Goal: Task Accomplishment & Management: Complete application form

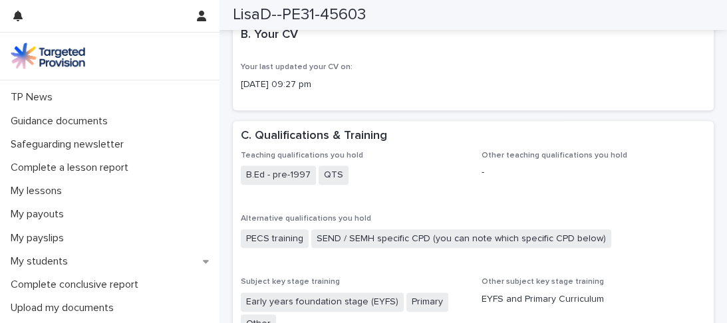
scroll to position [108, 0]
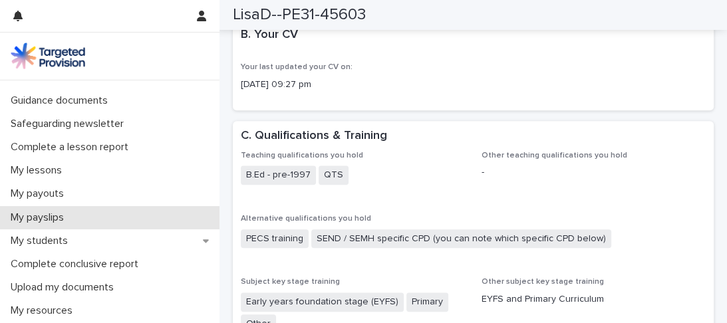
click at [41, 218] on p "My payslips" at bounding box center [39, 218] width 69 height 13
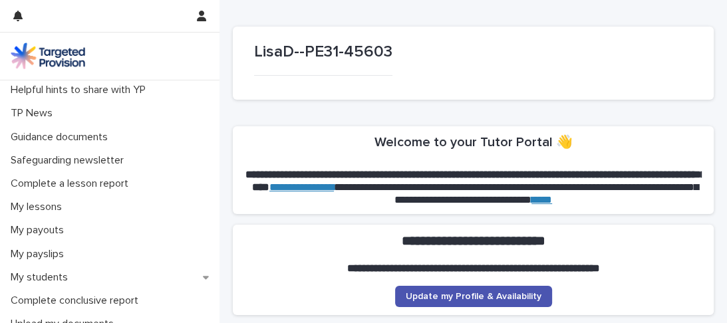
scroll to position [74, 0]
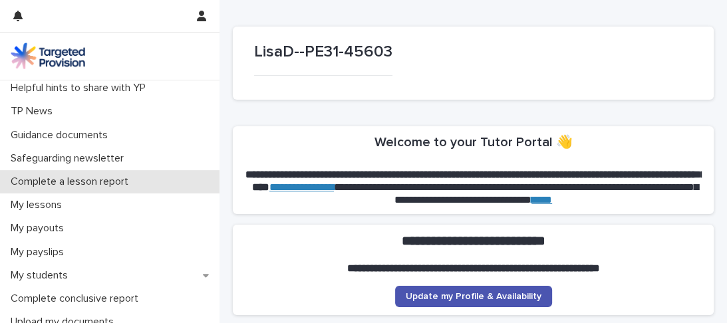
click at [136, 176] on p "Complete a lesson report" at bounding box center [72, 182] width 134 height 13
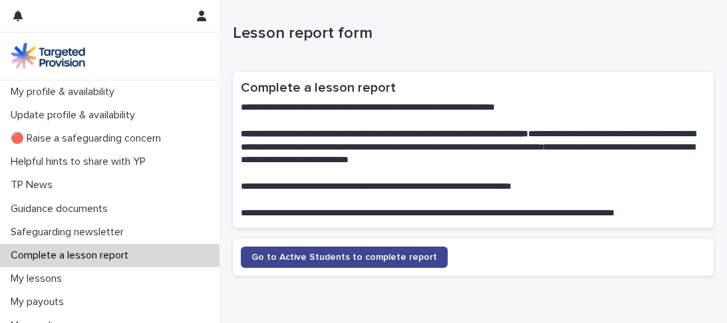
click at [361, 258] on span "Go to Active Students to complete report" at bounding box center [345, 257] width 186 height 9
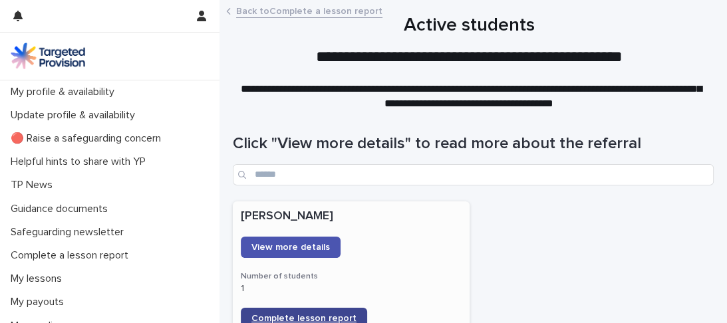
click at [347, 316] on span "Complete lesson report" at bounding box center [304, 318] width 105 height 9
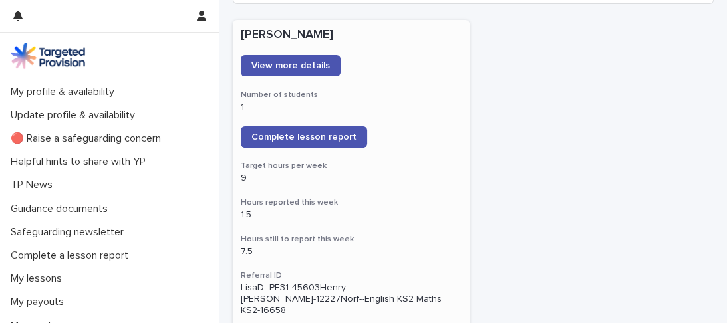
scroll to position [89, 0]
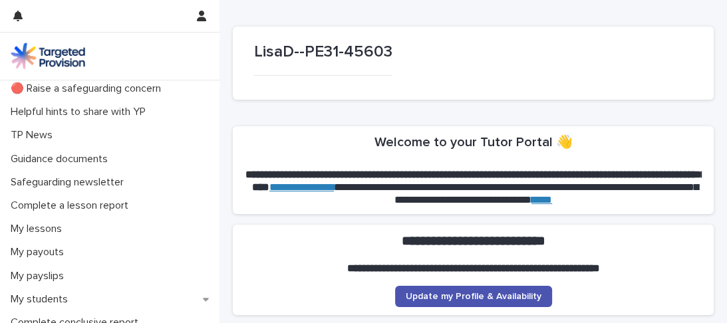
scroll to position [53, 0]
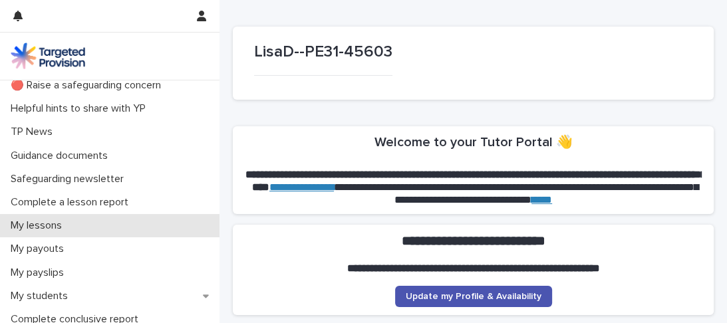
click at [85, 231] on div "My lessons" at bounding box center [110, 225] width 220 height 23
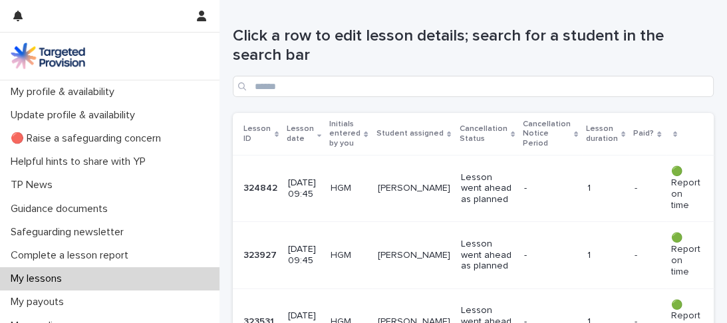
scroll to position [258, 0]
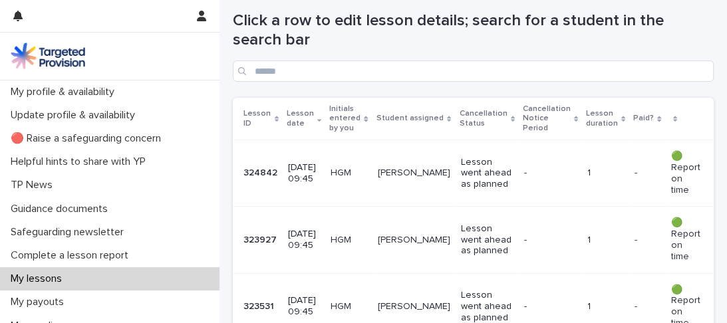
click at [266, 165] on p "324842" at bounding box center [262, 172] width 37 height 14
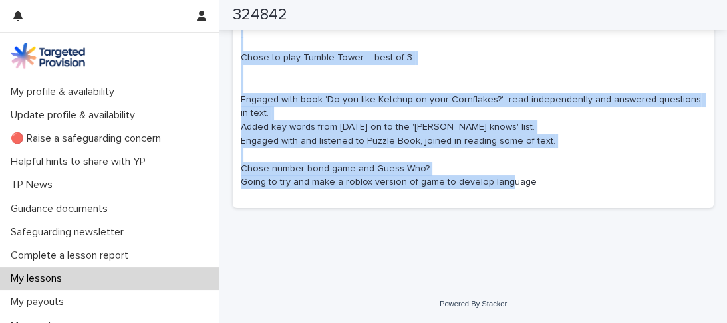
scroll to position [1259, 0]
drag, startPoint x: 241, startPoint y: 158, endPoint x: 255, endPoint y: 329, distance: 171.6
click at [255, 323] on html "My profile & availability Update profile & availability 🔴 Raise a safeguarding …" at bounding box center [363, 161] width 727 height 323
copy div "Loremi dolo sit ametconsec Ad elits doeiusmodtem inci utlab et dolor ma al enim…"
